Goal: Task Accomplishment & Management: Complete application form

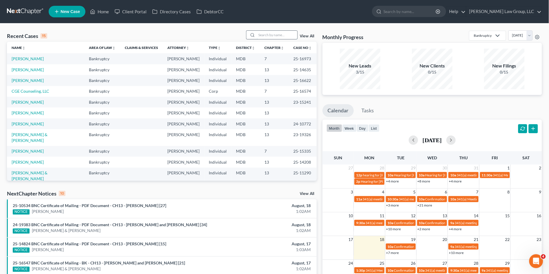
click at [266, 36] on input "search" at bounding box center [277, 35] width 41 height 8
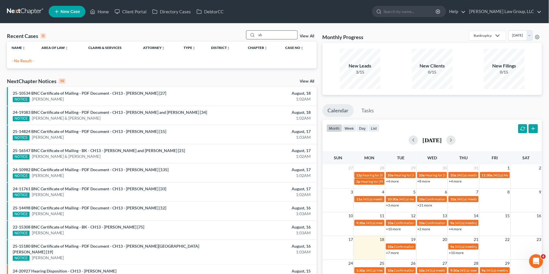
type input "x"
type input "[PERSON_NAME]"
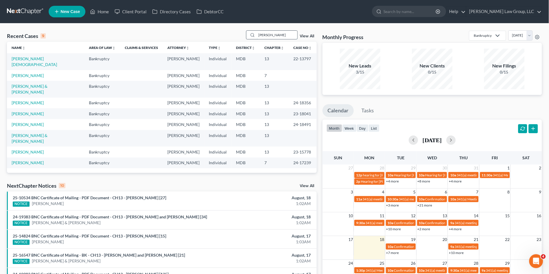
drag, startPoint x: 283, startPoint y: 34, endPoint x: 257, endPoint y: 35, distance: 26.1
click at [258, 36] on input "[PERSON_NAME]" at bounding box center [277, 35] width 41 height 8
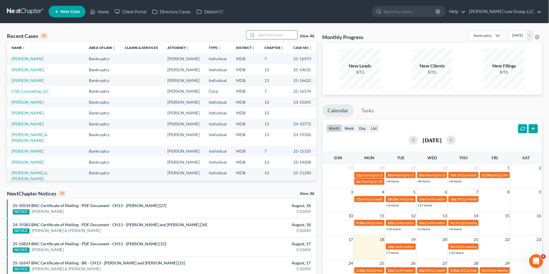
click at [275, 34] on input "search" at bounding box center [277, 35] width 41 height 8
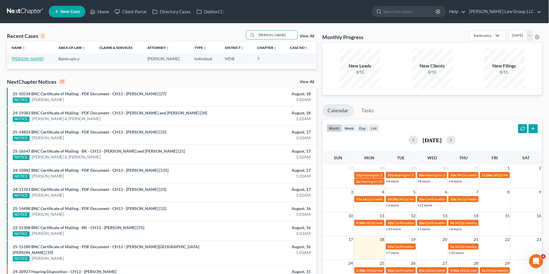
type input "[PERSON_NAME]"
click at [21, 58] on link "[PERSON_NAME]" at bounding box center [28, 58] width 32 height 5
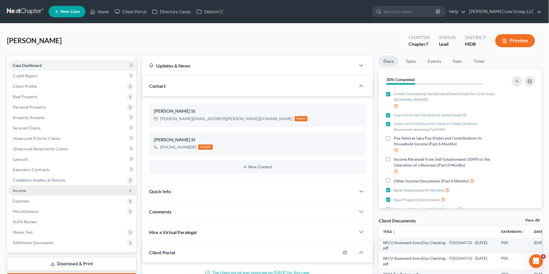
click at [62, 188] on span "Income" at bounding box center [72, 190] width 128 height 10
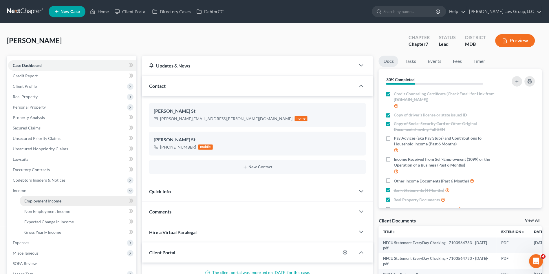
click at [65, 201] on link "Employment Income" at bounding box center [78, 201] width 117 height 10
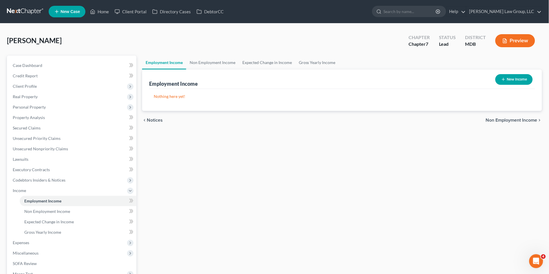
click at [520, 78] on button "New Income" at bounding box center [514, 79] width 37 height 11
select select "0"
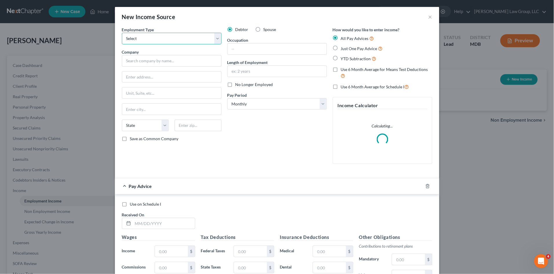
click at [138, 39] on select "Select Full or [DEMOGRAPHIC_DATA] Employment Self Employment" at bounding box center [172, 39] width 100 height 12
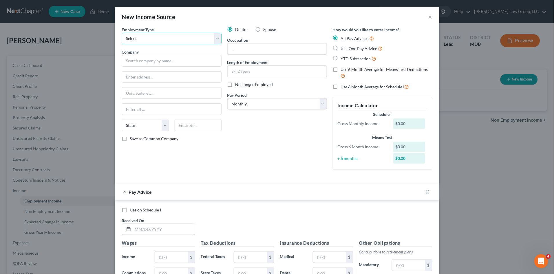
select select "1"
click at [122, 33] on select "Select Full or [DEMOGRAPHIC_DATA] Employment Self Employment" at bounding box center [172, 39] width 100 height 12
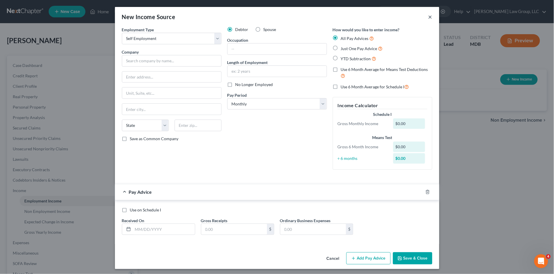
click at [428, 17] on button "×" at bounding box center [430, 16] width 4 height 7
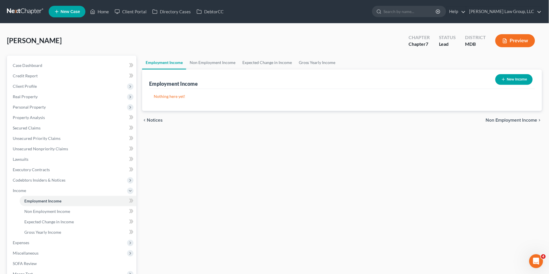
click at [512, 78] on button "New Income" at bounding box center [514, 79] width 37 height 11
select select "0"
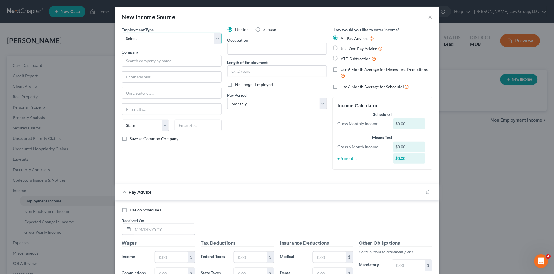
click at [135, 39] on select "Select Full or [DEMOGRAPHIC_DATA] Employment Self Employment" at bounding box center [172, 39] width 100 height 12
select select "1"
click at [122, 33] on select "Select Full or [DEMOGRAPHIC_DATA] Employment Self Employment" at bounding box center [172, 39] width 100 height 12
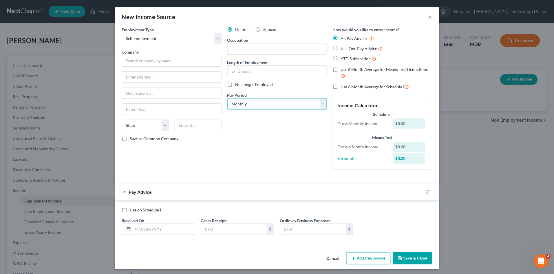
click at [268, 105] on select "Select Monthly Twice Monthly Every Other Week Weekly" at bounding box center [277, 104] width 100 height 12
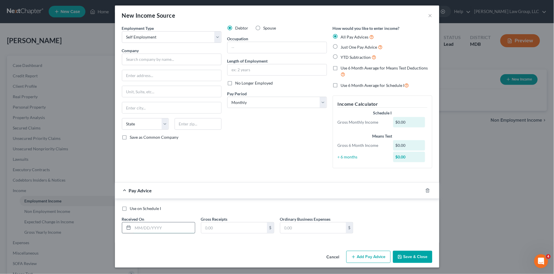
click at [140, 225] on input "text" at bounding box center [164, 227] width 62 height 11
type input "[DATE]"
click at [214, 229] on input "text" at bounding box center [234, 227] width 66 height 11
type input "5,187.09"
click at [287, 227] on input "text" at bounding box center [313, 227] width 66 height 11
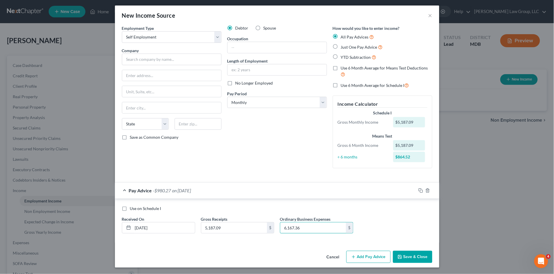
type input "6,167.36"
click at [368, 259] on button "Add Pay Advice" at bounding box center [368, 257] width 44 height 12
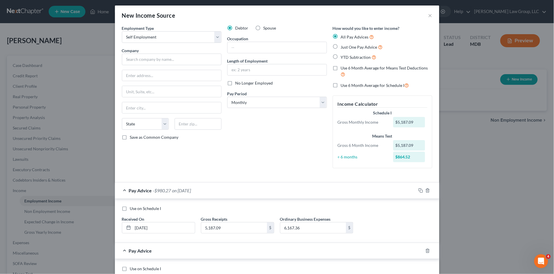
scroll to position [34, 0]
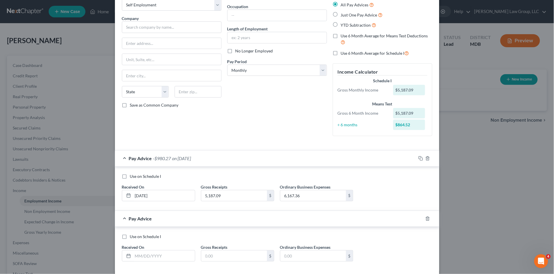
click at [341, 37] on label "Use 6 Month Average for Means Test Deductions" at bounding box center [387, 39] width 92 height 12
click at [343, 37] on input "Use 6 Month Average for Means Test Deductions" at bounding box center [345, 35] width 4 height 4
checkbox input "true"
click at [341, 54] on label "Use 6 Month Average for Schedule I" at bounding box center [375, 53] width 68 height 7
click at [343, 54] on input "Use 6 Month Average for Schedule I" at bounding box center [345, 52] width 4 height 4
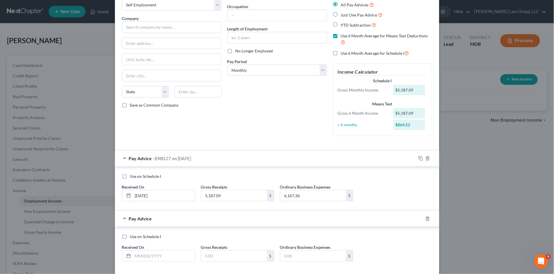
checkbox input "true"
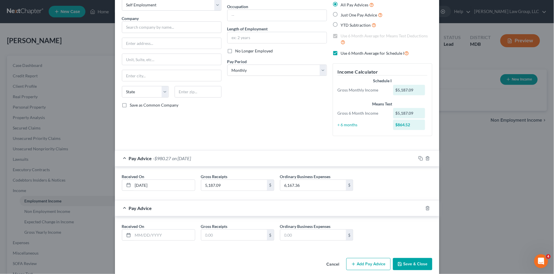
scroll to position [41, 0]
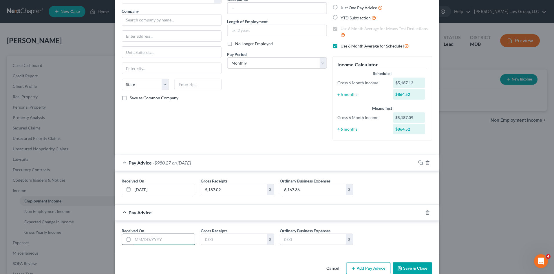
click at [158, 238] on input "text" at bounding box center [164, 239] width 62 height 11
type input "[DATE]"
click at [220, 241] on input "text" at bounding box center [234, 239] width 66 height 11
type input "2,175.60"
click at [291, 242] on input "text" at bounding box center [313, 239] width 66 height 11
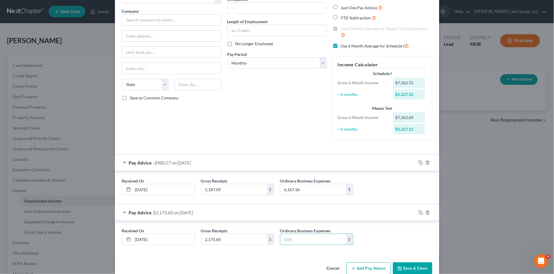
click at [257, 207] on div "Pay Advice $2,175.60 on [DATE]" at bounding box center [265, 212] width 301 height 15
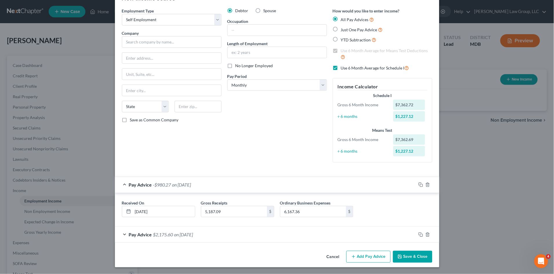
scroll to position [19, 0]
click at [241, 237] on div "Pay Advice $2,175.60 on [DATE]" at bounding box center [265, 234] width 301 height 15
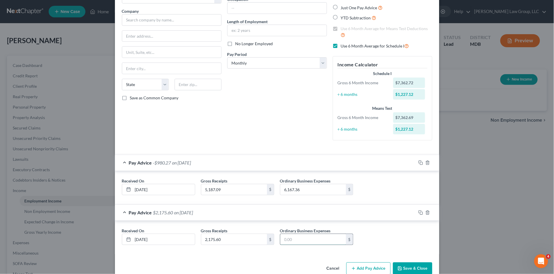
click at [307, 236] on input "text" at bounding box center [313, 239] width 66 height 11
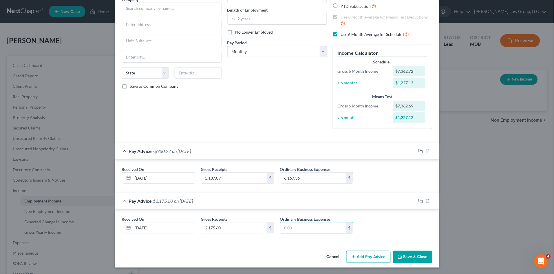
click at [251, 122] on div "Debtor Spouse Occupation Length of Employment No Longer Employed Pay Period * S…" at bounding box center [277, 53] width 105 height 159
click at [284, 228] on input "text" at bounding box center [313, 227] width 66 height 11
type input "5,243.96"
click at [361, 253] on button "Add Pay Advice" at bounding box center [368, 257] width 44 height 12
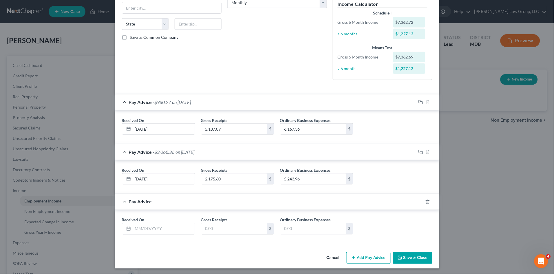
scroll to position [102, 0]
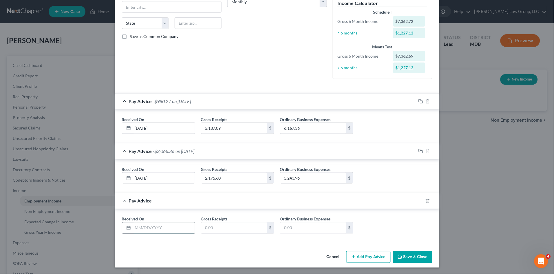
click at [153, 224] on input "text" at bounding box center [164, 227] width 62 height 11
type input "[DATE]"
click at [140, 179] on input "[DATE]" at bounding box center [164, 178] width 62 height 11
type input "[DATE]"
click at [210, 231] on input "text" at bounding box center [234, 227] width 66 height 11
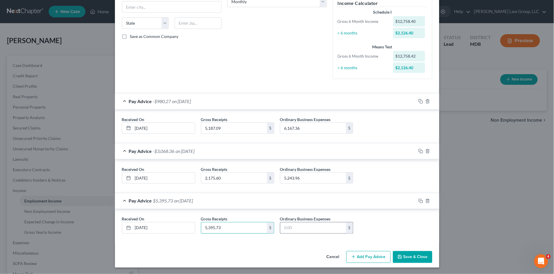
type input "5,395.73"
click at [283, 225] on input "text" at bounding box center [313, 227] width 66 height 11
type input "5,150.64"
click at [230, 242] on div "Received On * [DATE] Gross Receipts 5,395.73 $ Ordinary Business Expenses 5,150…" at bounding box center [277, 226] width 324 height 34
click at [362, 255] on button "Add Pay Advice" at bounding box center [368, 257] width 44 height 12
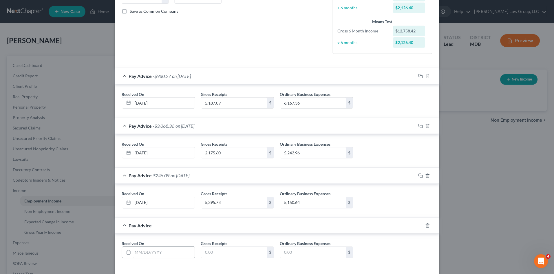
scroll to position [152, 0]
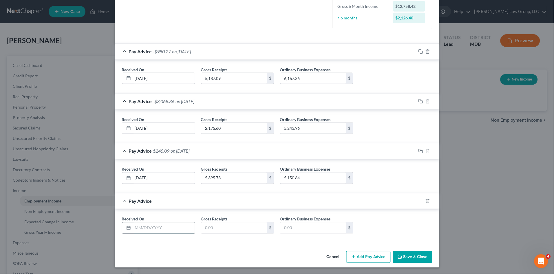
click at [139, 231] on input "text" at bounding box center [164, 227] width 62 height 11
type input "[DATE]"
click at [215, 226] on input "text" at bounding box center [234, 227] width 66 height 11
type input "6,491.21"
click at [292, 227] on input "text" at bounding box center [313, 227] width 66 height 11
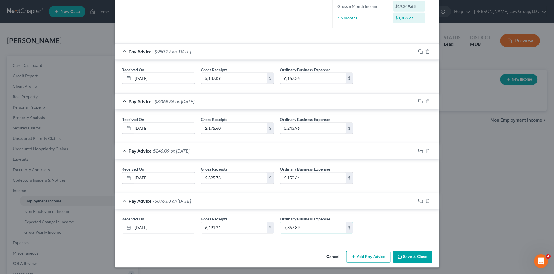
type input "7,367.89"
click at [363, 257] on button "Add Pay Advice" at bounding box center [368, 257] width 44 height 12
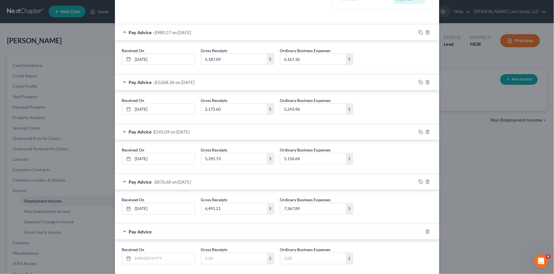
scroll to position [202, 0]
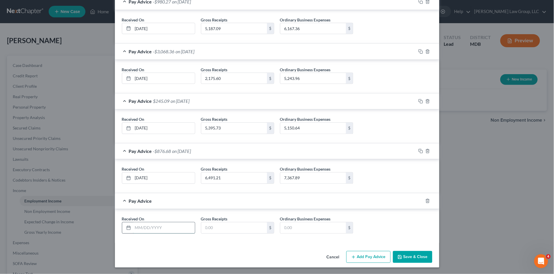
click at [148, 227] on input "text" at bounding box center [164, 227] width 62 height 11
type input "[DATE]"
click at [225, 226] on input "text" at bounding box center [234, 227] width 66 height 11
type input "2,204.46"
click at [311, 227] on input "text" at bounding box center [313, 227] width 66 height 11
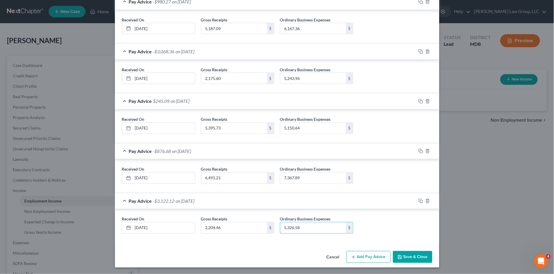
type input "5,326.58"
drag, startPoint x: 391, startPoint y: 223, endPoint x: 410, endPoint y: 239, distance: 24.8
click at [392, 223] on div "Received On * [DATE] Gross Receipts 2,204.46 $ Ordinary Business Expenses 5,326…" at bounding box center [277, 227] width 316 height 22
click at [411, 256] on button "Save & Close" at bounding box center [412, 257] width 39 height 12
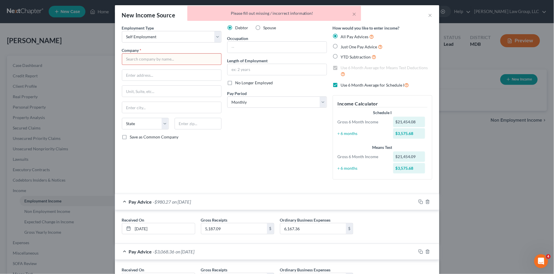
scroll to position [0, 0]
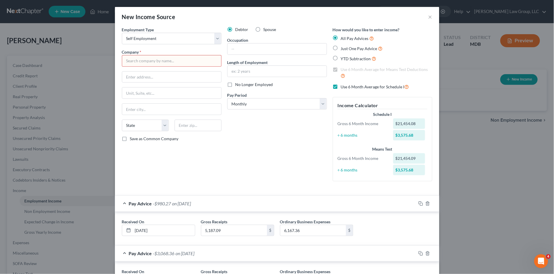
click at [135, 61] on input "text" at bounding box center [172, 61] width 100 height 12
click at [250, 48] on input "text" at bounding box center [277, 48] width 99 height 11
type input "Flooring Business"
click at [228, 142] on div "Debtor Spouse Occupation Flooring Business Length of Employment No Longer Emplo…" at bounding box center [277, 106] width 105 height 159
click at [168, 60] on input "text" at bounding box center [172, 61] width 100 height 12
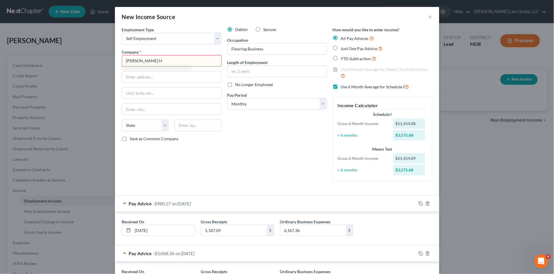
type input "[PERSON_NAME]"
type input "[STREET_ADDRESS][PERSON_NAME]"
type input "Columbia"
select select "42"
type input "29209"
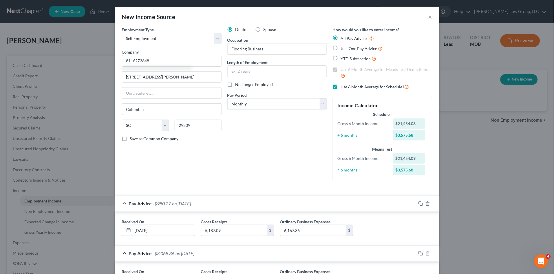
click at [268, 148] on div "Debtor Spouse Occupation Flooring Business Length of Employment No Longer Emplo…" at bounding box center [277, 106] width 105 height 159
click at [230, 167] on div "Debtor Spouse Occupation Flooring Business Length of Employment No Longer Emplo…" at bounding box center [277, 106] width 105 height 159
drag, startPoint x: 186, startPoint y: 61, endPoint x: 79, endPoint y: 62, distance: 106.9
click at [82, 60] on div "New Income Source × Employment Type * Select Full or [DEMOGRAPHIC_DATA] Employm…" at bounding box center [277, 137] width 554 height 274
click at [267, 140] on div "Debtor Spouse Occupation Flooring Business Length of Employment No Longer Emplo…" at bounding box center [277, 106] width 105 height 159
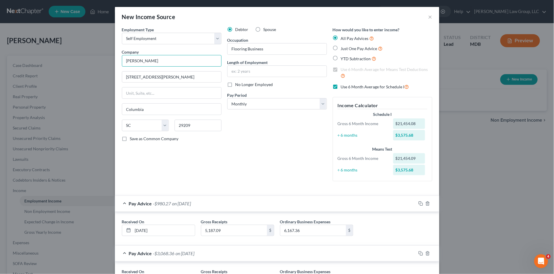
click at [172, 59] on input "[PERSON_NAME]" at bounding box center [172, 61] width 100 height 12
click at [252, 164] on div "Debtor Spouse Occupation Flooring Business Length of Employment No Longer Emplo…" at bounding box center [277, 106] width 105 height 159
type input "[PERSON_NAME]"
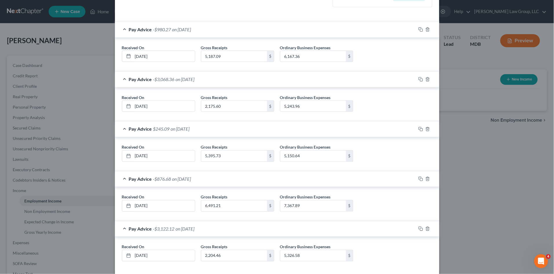
scroll to position [202, 0]
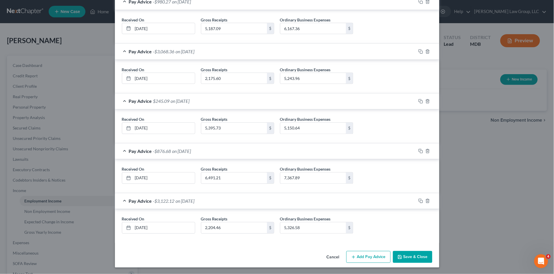
click at [414, 256] on button "Save & Close" at bounding box center [412, 257] width 39 height 12
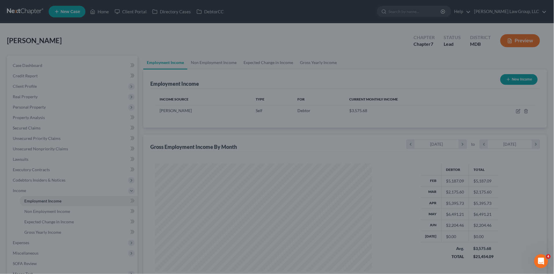
scroll to position [107, 227]
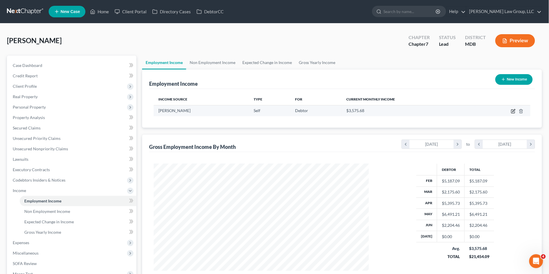
click at [513, 110] on icon "button" at bounding box center [513, 111] width 5 height 5
select select "1"
select select "42"
select select "0"
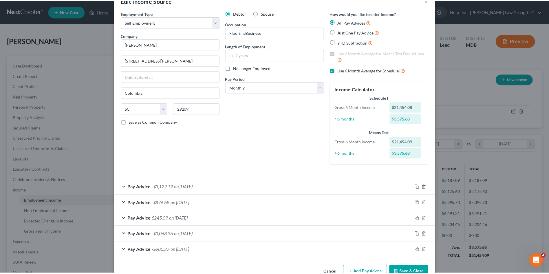
scroll to position [32, 0]
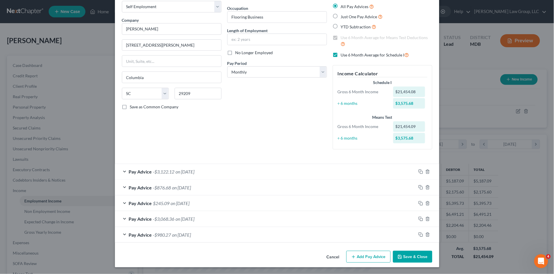
click at [417, 260] on button "Save & Close" at bounding box center [412, 257] width 39 height 12
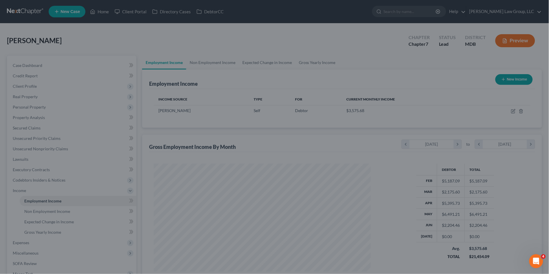
scroll to position [289588, 289468]
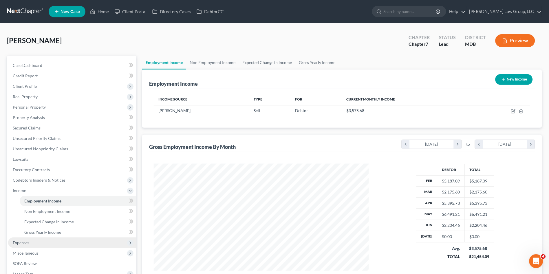
click at [33, 243] on span "Expenses" at bounding box center [72, 243] width 128 height 10
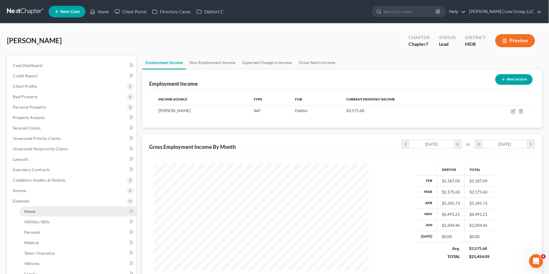
click at [30, 211] on span "Home" at bounding box center [29, 211] width 11 height 5
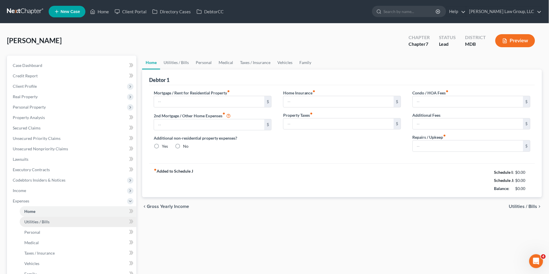
radio input "true"
click at [175, 61] on link "Utilities / Bills" at bounding box center [176, 63] width 32 height 14
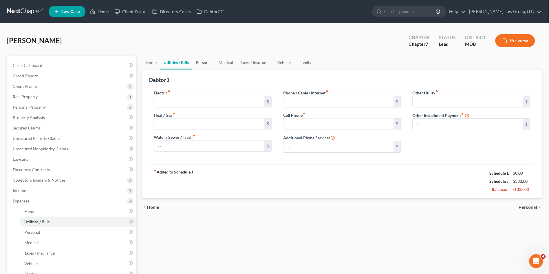
click at [201, 64] on link "Personal" at bounding box center [203, 63] width 23 height 14
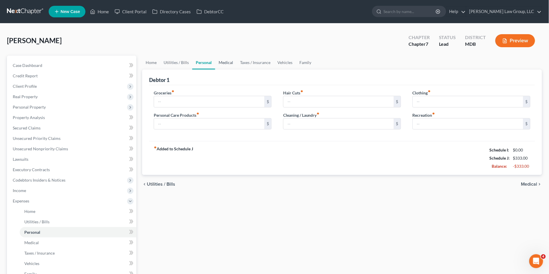
click at [231, 63] on link "Medical" at bounding box center [225, 63] width 21 height 14
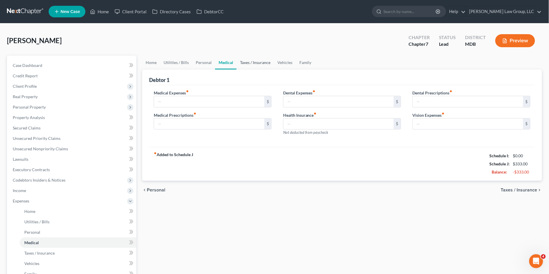
click at [249, 64] on link "Taxes / Insurance" at bounding box center [255, 63] width 37 height 14
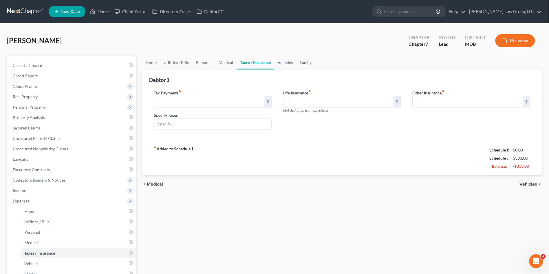
click at [289, 62] on link "Vehicles" at bounding box center [285, 63] width 22 height 14
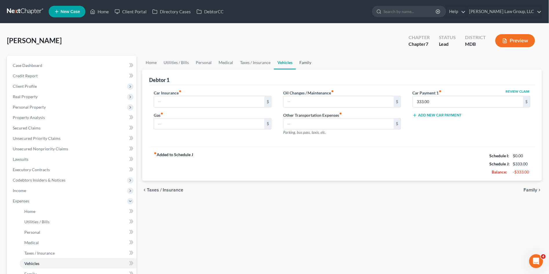
click at [302, 62] on link "Family" at bounding box center [305, 63] width 19 height 14
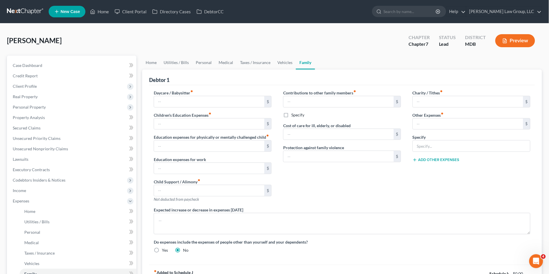
click at [447, 193] on div "Charity / Tithes fiber_manual_record $ Other Expenses fiber_manual_record $ Spe…" at bounding box center [471, 148] width 129 height 117
click at [109, 13] on link "Home" at bounding box center [99, 11] width 25 height 10
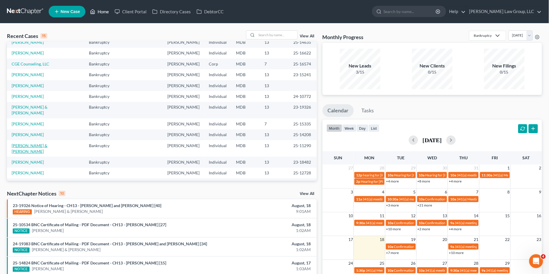
scroll to position [40, 0]
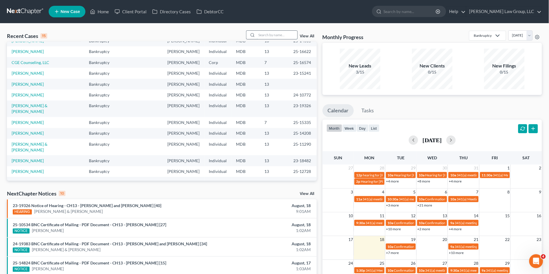
click at [264, 33] on input "search" at bounding box center [277, 35] width 41 height 8
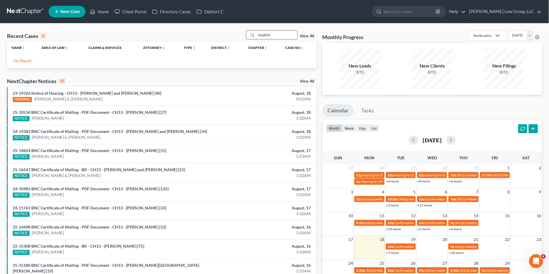
scroll to position [0, 0]
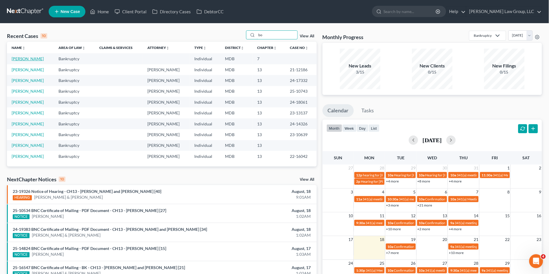
type input "bo"
click at [34, 58] on link "[PERSON_NAME]" at bounding box center [28, 58] width 32 height 5
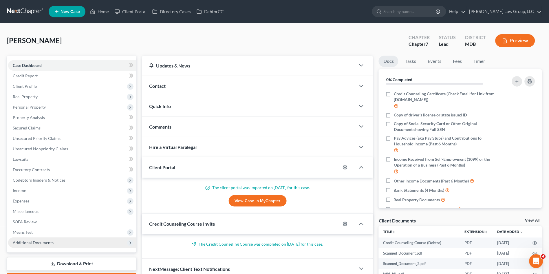
click at [47, 241] on span "Additional Documents" at bounding box center [33, 242] width 41 height 5
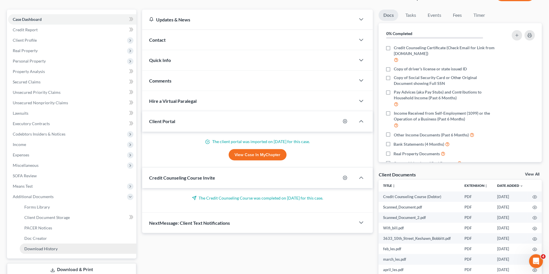
scroll to position [96, 0]
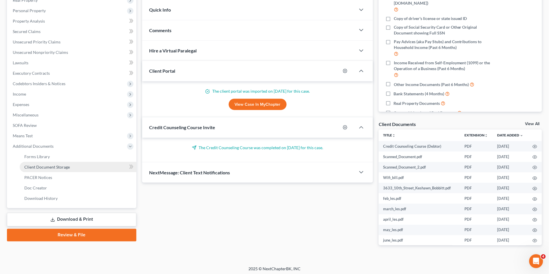
click at [60, 165] on span "Client Document Storage" at bounding box center [46, 167] width 45 height 5
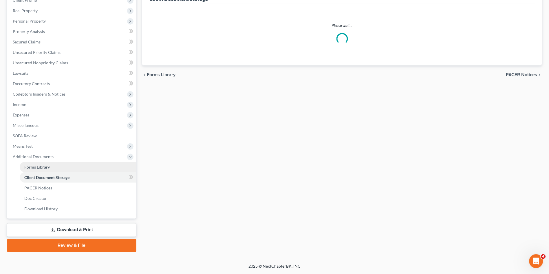
scroll to position [85, 0]
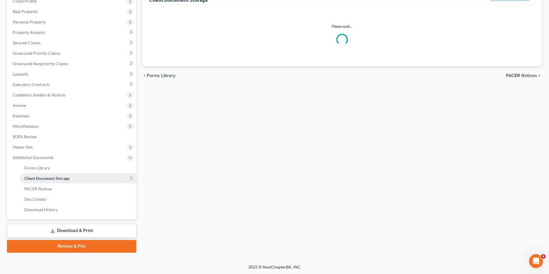
select select "14"
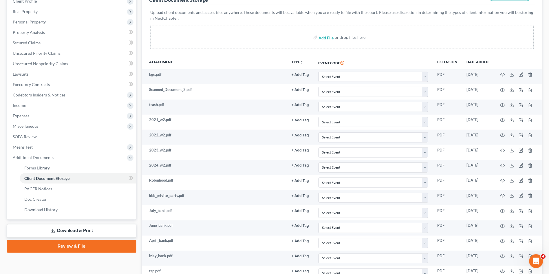
scroll to position [0, 0]
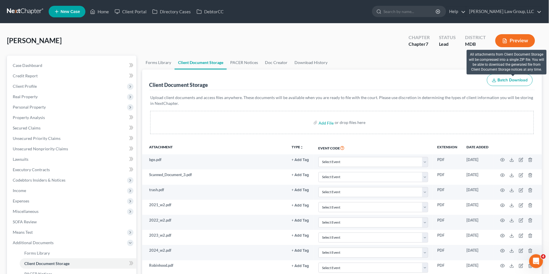
click at [508, 80] on span "Batch Download" at bounding box center [513, 80] width 30 height 5
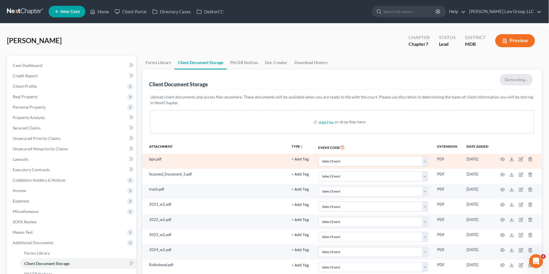
select select "14"
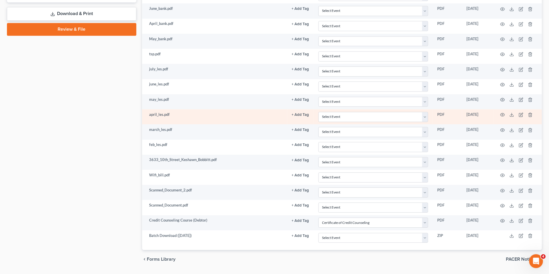
scroll to position [319, 0]
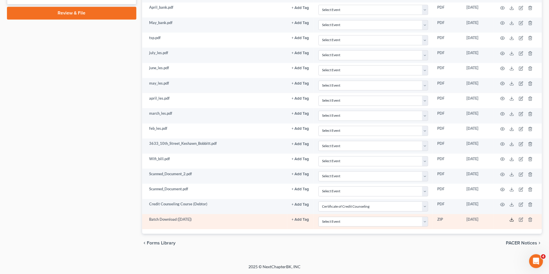
click at [512, 219] on icon at bounding box center [512, 219] width 5 height 5
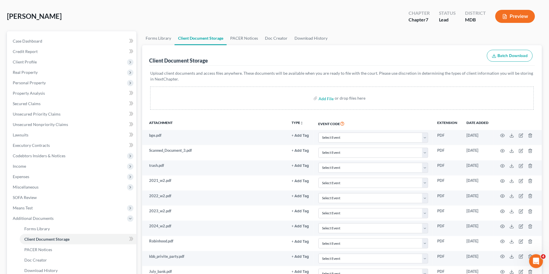
scroll to position [0, 0]
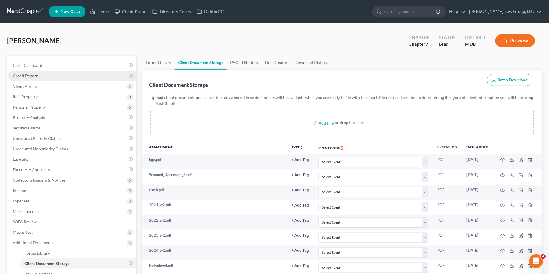
click at [54, 73] on link "Credit Report" at bounding box center [72, 76] width 128 height 10
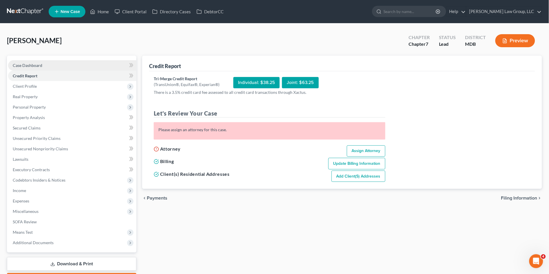
click at [26, 64] on span "Case Dashboard" at bounding box center [28, 65] width 30 height 5
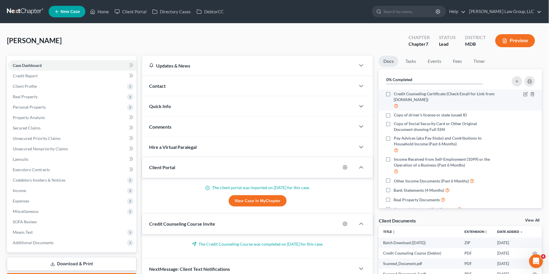
click at [394, 93] on label "Credit Counseling Certificate (Check Email for Link from [DOMAIN_NAME])" at bounding box center [445, 100] width 103 height 18
click at [396, 93] on input "Credit Counseling Certificate (Check Email for Link from [DOMAIN_NAME])" at bounding box center [398, 93] width 4 height 4
checkbox input "true"
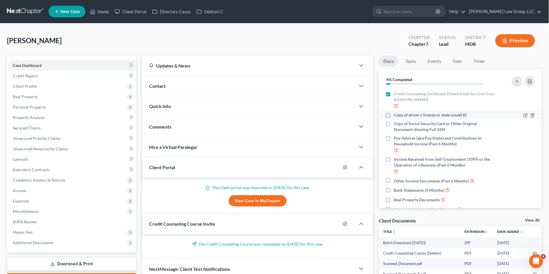
click at [394, 118] on label "Copy of driver's license or state issued ID" at bounding box center [430, 115] width 73 height 6
click at [396, 116] on input "Copy of driver's license or state issued ID" at bounding box center [398, 114] width 4 height 4
checkbox input "true"
click at [394, 124] on label "Copy of Social Security Card or Other Original Document showing Full SSN" at bounding box center [445, 127] width 103 height 12
click at [396, 124] on input "Copy of Social Security Card or Other Original Document showing Full SSN" at bounding box center [398, 123] width 4 height 4
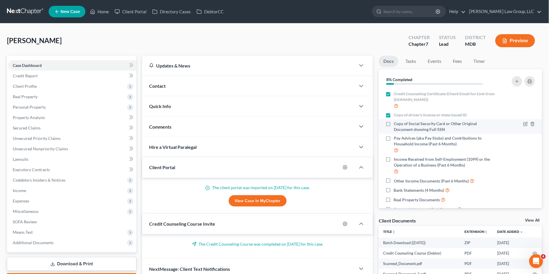
checkbox input "true"
